Goal: Task Accomplishment & Management: Use online tool/utility

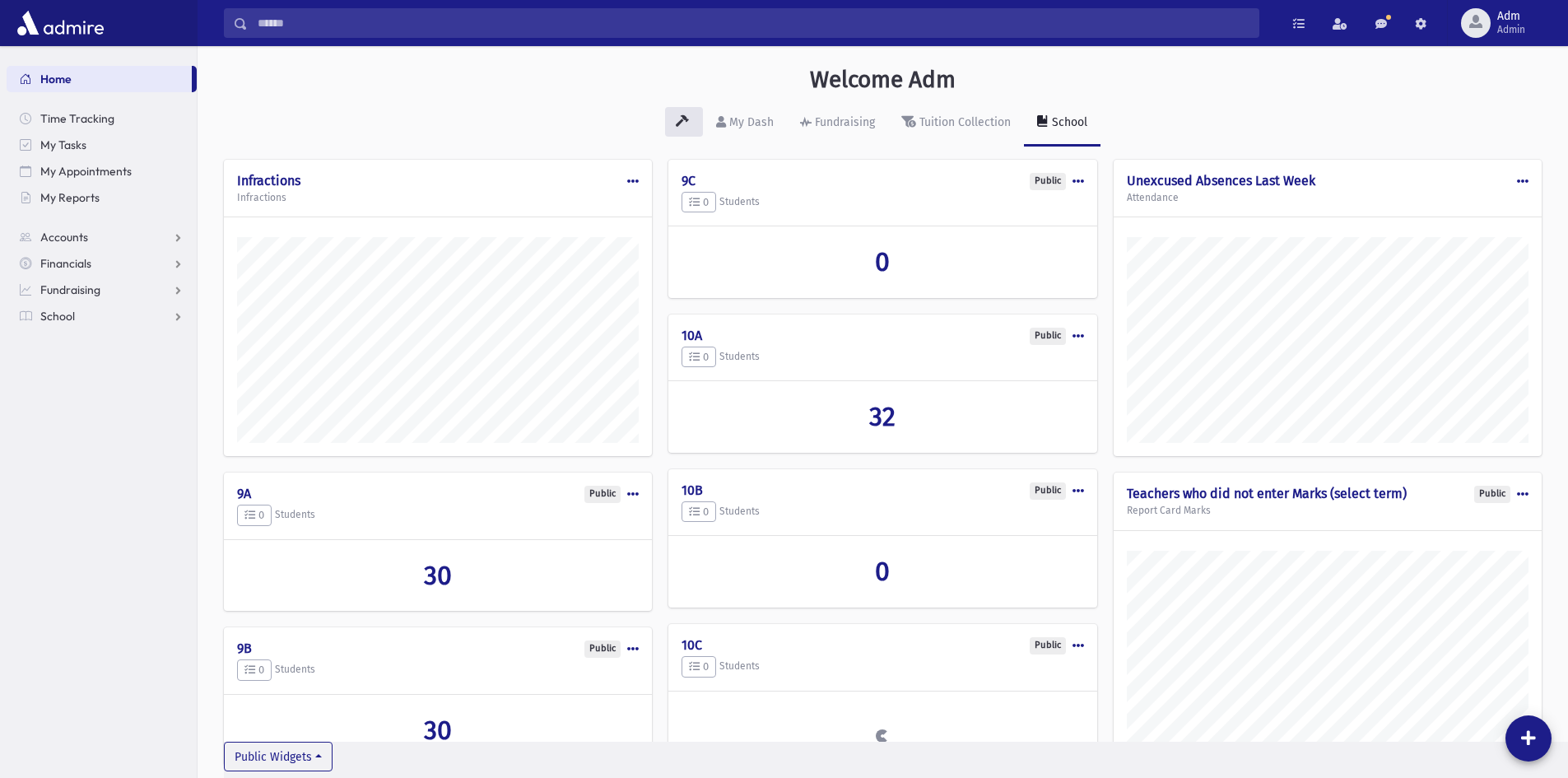
scroll to position [811, 1371]
click at [1491, 22] on span "Adm Admin" at bounding box center [1518, 23] width 54 height 26
drag, startPoint x: 1481, startPoint y: 219, endPoint x: 1472, endPoint y: 218, distance: 9.1
click at [1481, 219] on link "Create Logins" at bounding box center [1499, 213] width 132 height 31
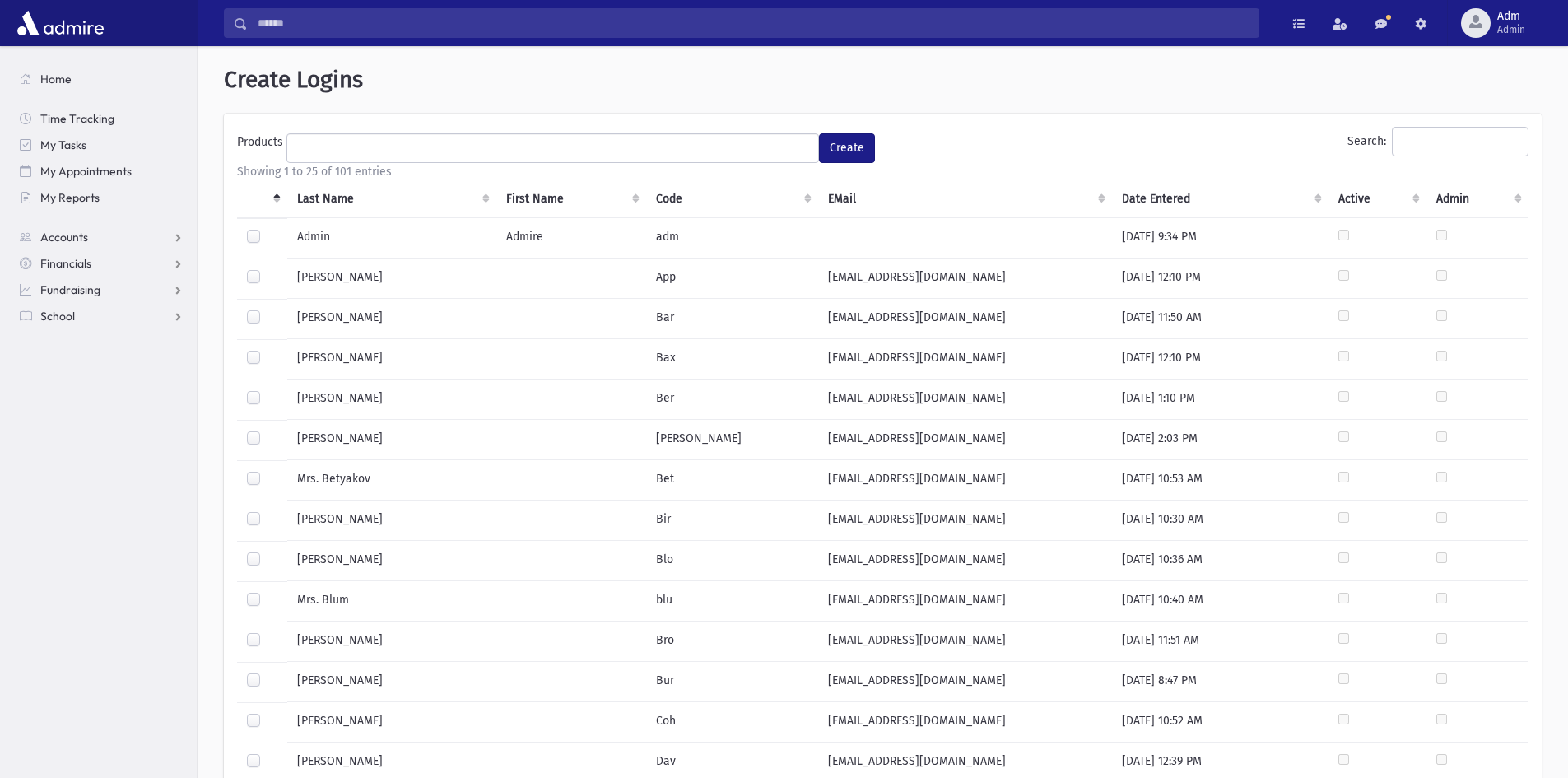
select select
click at [1420, 146] on input "Search:" at bounding box center [1460, 141] width 137 height 30
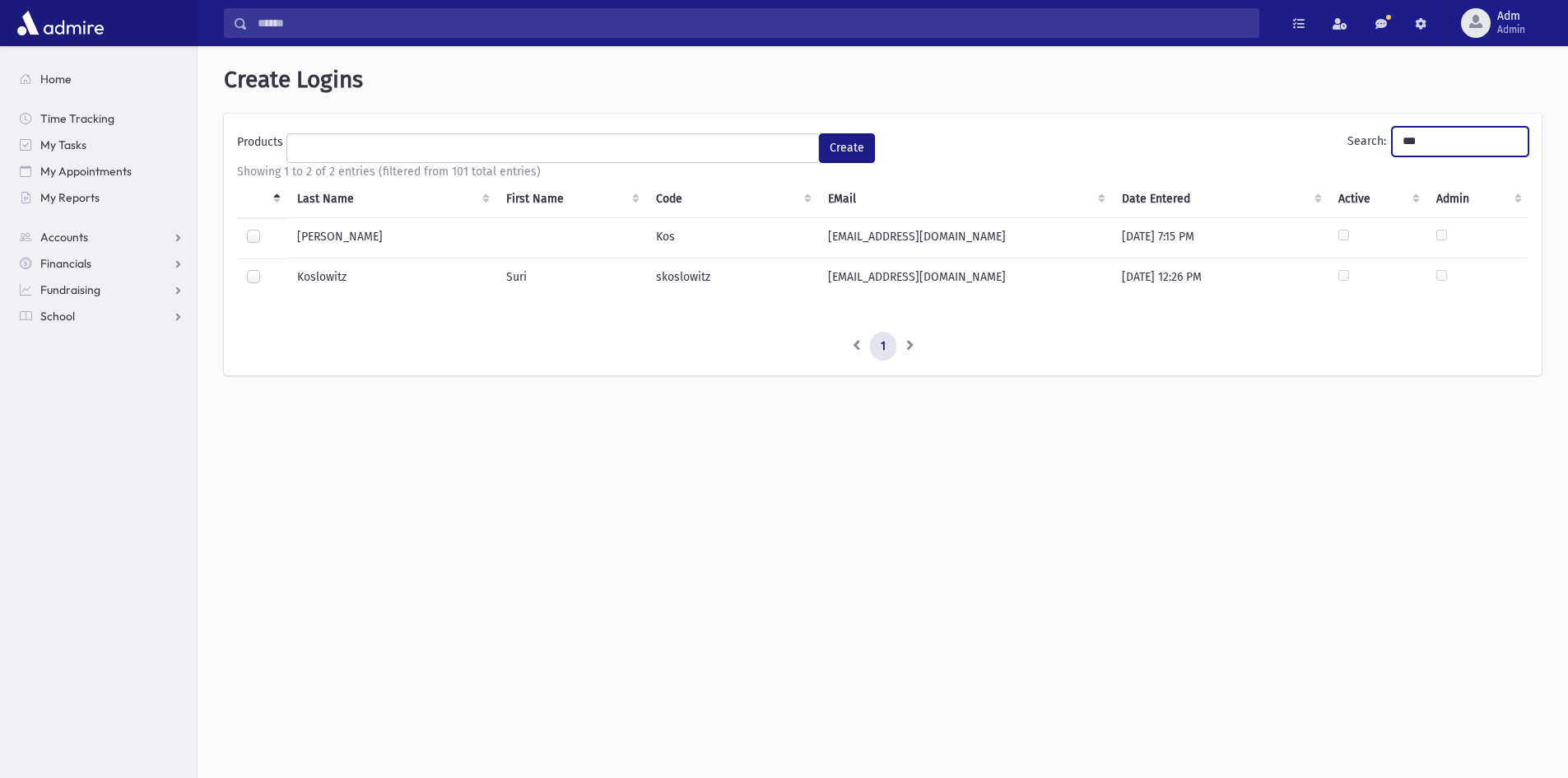
type input "***"
click at [267, 270] on label at bounding box center [267, 270] width 0 height 0
click at [374, 141] on ul at bounding box center [553, 146] width 531 height 24
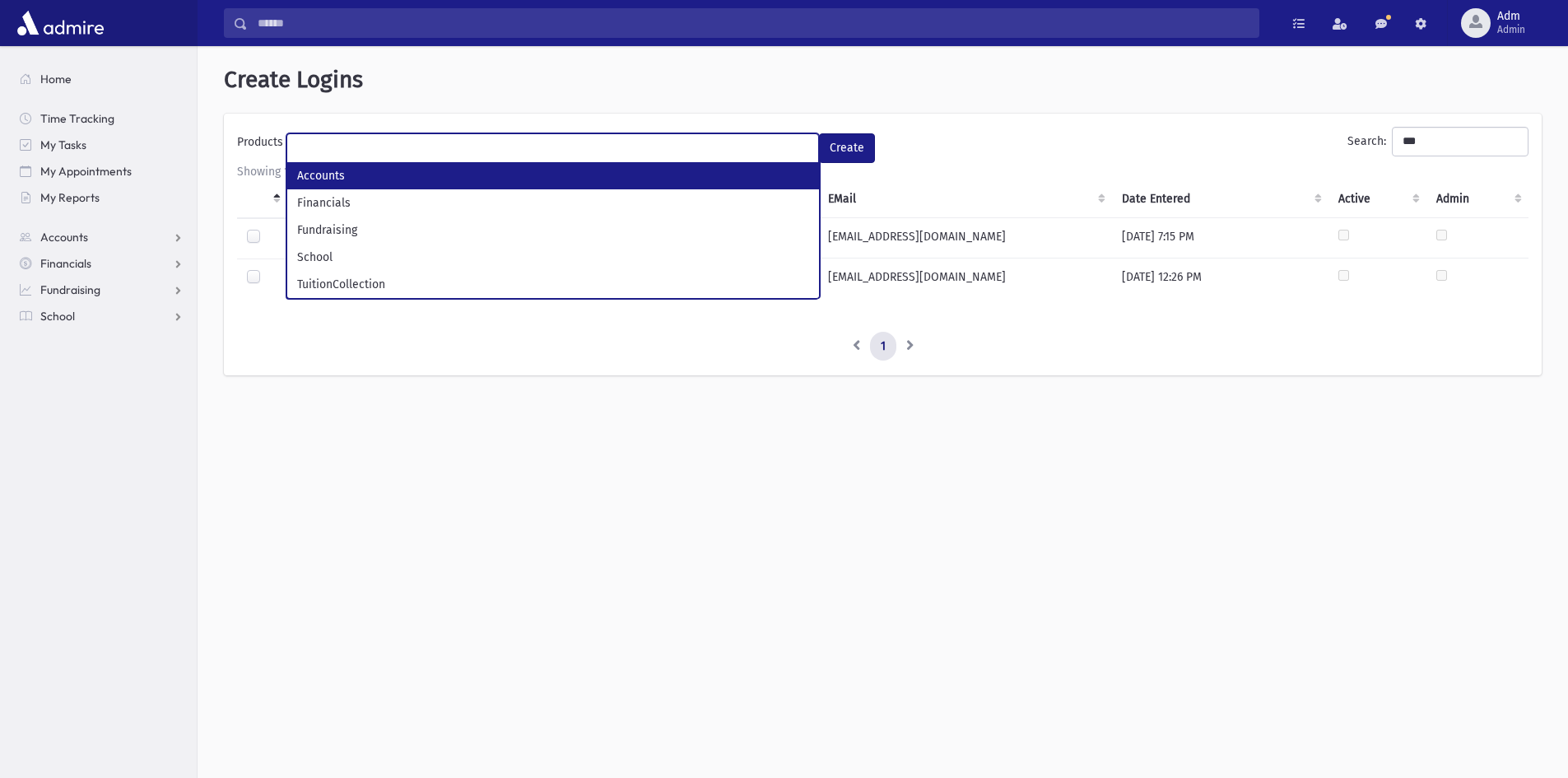
select select "*"
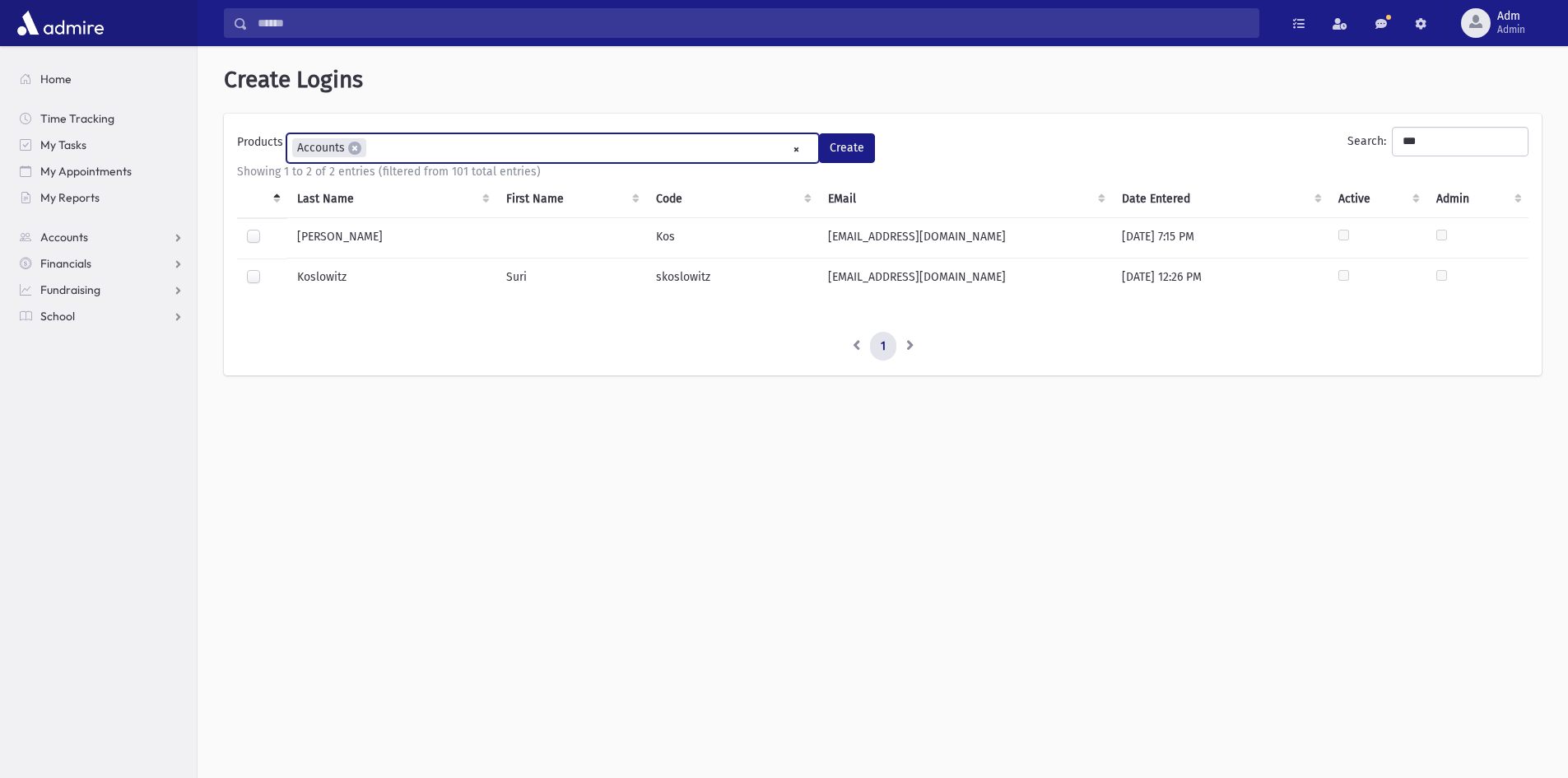
click at [405, 152] on ul "× × Accounts" at bounding box center [553, 147] width 531 height 27
click at [458, 152] on input "search" at bounding box center [460, 148] width 9 height 17
click at [559, 139] on ul "× × Accounts × Financials × Fundraising" at bounding box center [553, 147] width 531 height 27
click at [647, 140] on ul "× × Accounts × Financials × Fundraising × School" at bounding box center [553, 147] width 531 height 27
click at [859, 152] on button "Create" at bounding box center [847, 147] width 56 height 30
